Goal: Task Accomplishment & Management: Complete application form

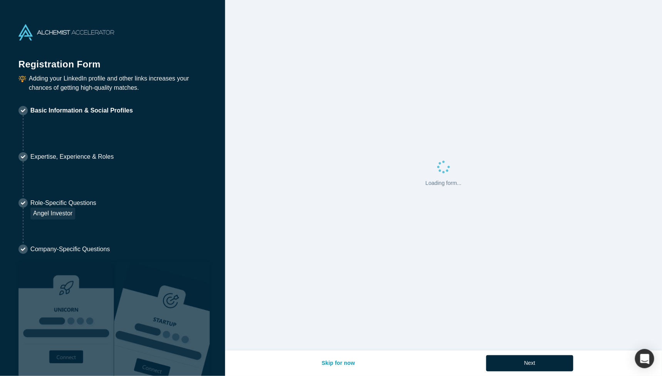
select select "IL"
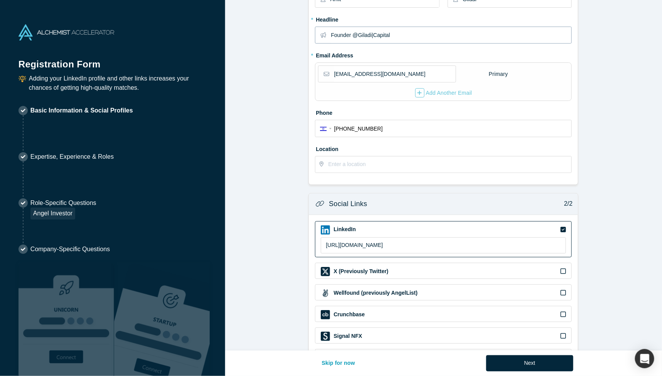
scroll to position [147, 0]
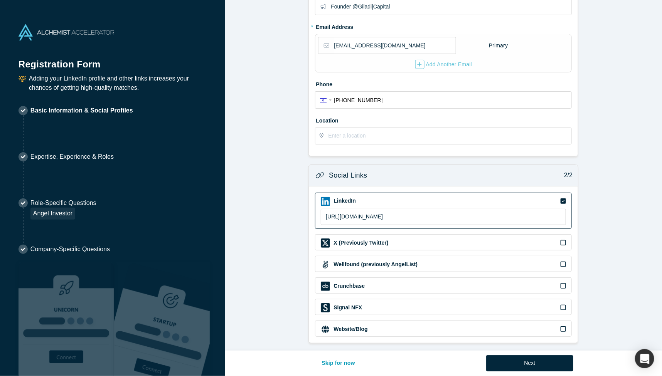
click at [539, 360] on button "Next" at bounding box center [530, 363] width 88 height 16
click at [524, 365] on div "Next" at bounding box center [530, 363] width 88 height 16
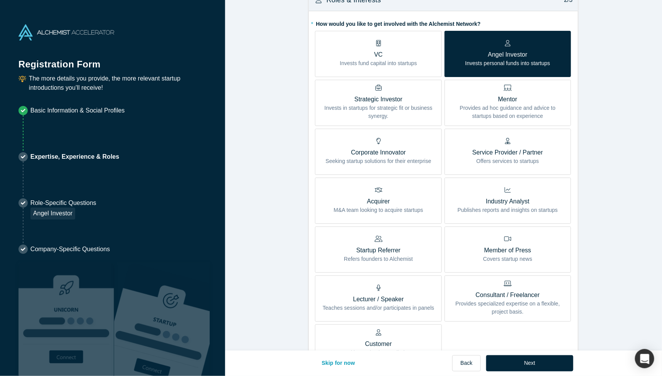
scroll to position [401, 0]
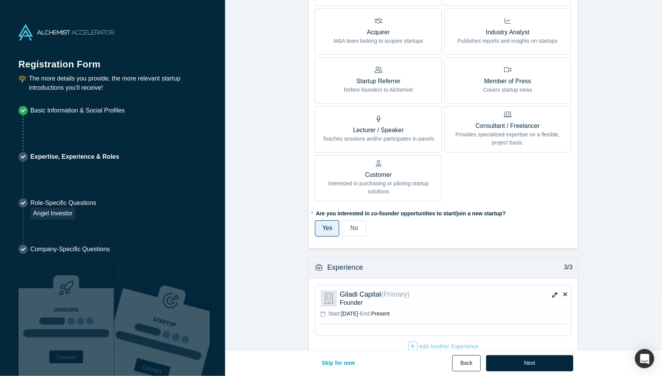
click at [456, 360] on button "Back" at bounding box center [466, 363] width 28 height 16
select select "IL"
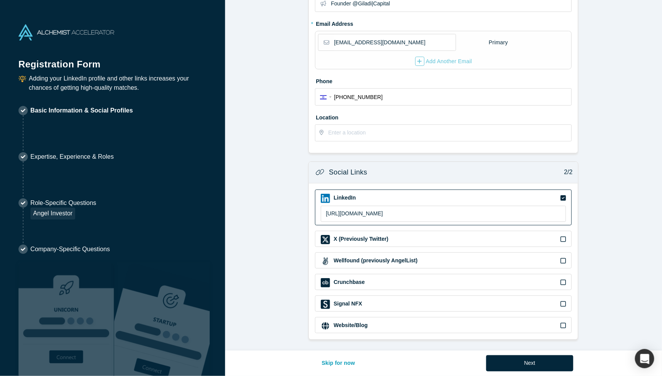
scroll to position [0, 0]
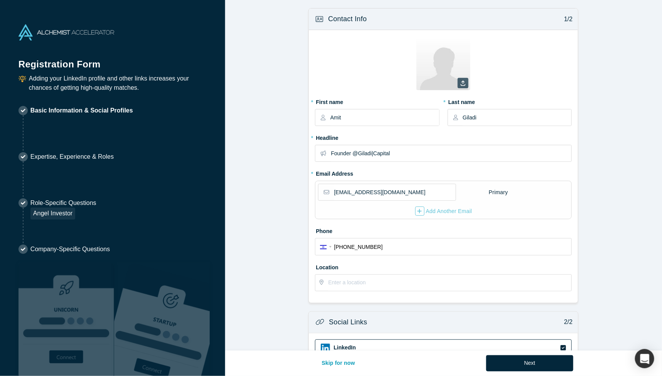
click at [463, 85] on icon "button" at bounding box center [463, 83] width 5 height 5
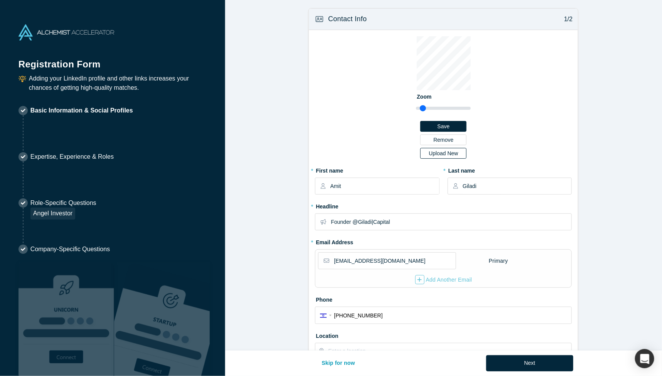
click at [443, 156] on label "Upload New" at bounding box center [443, 153] width 46 height 11
click at [0, 0] on input "Upload New" at bounding box center [0, 0] width 0 height 0
drag, startPoint x: 424, startPoint y: 108, endPoint x: 432, endPoint y: 108, distance: 7.7
type input "1.6"
click at [432, 108] on input "range" at bounding box center [443, 108] width 55 height 9
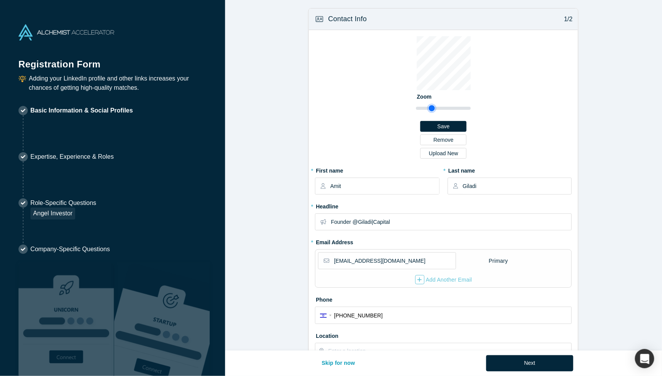
click at [443, 118] on div "Zoom Save Remove Upload New" at bounding box center [443, 97] width 55 height 123
click at [446, 124] on button "Save" at bounding box center [443, 126] width 46 height 11
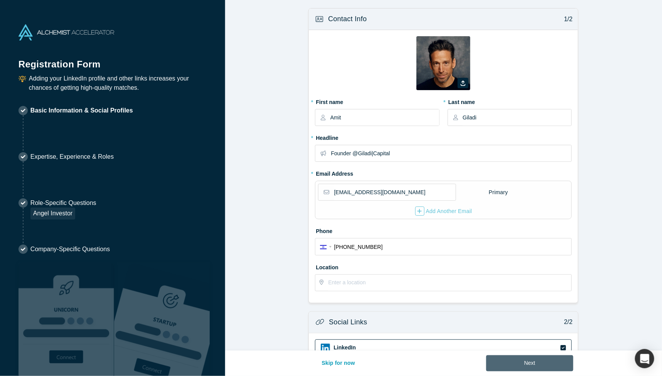
click at [541, 365] on button "Next" at bounding box center [530, 363] width 88 height 16
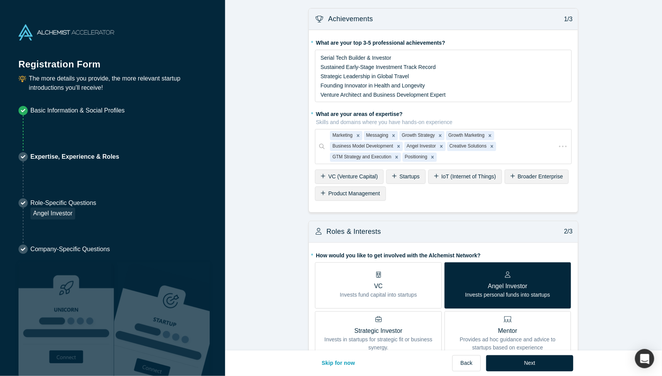
click at [541, 365] on button "Next" at bounding box center [530, 363] width 88 height 16
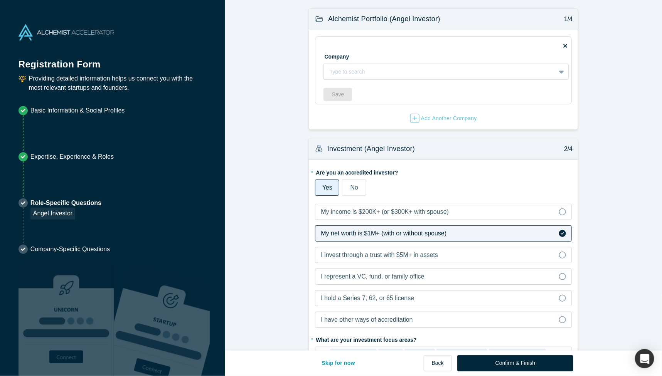
click at [541, 365] on button "Confirm & Finish" at bounding box center [515, 363] width 116 height 16
